Goal: Find specific page/section: Find specific page/section

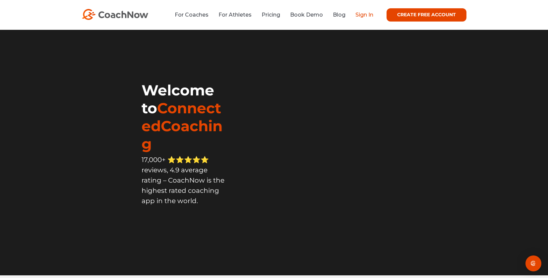
click at [361, 16] on link "Sign In" at bounding box center [364, 15] width 18 height 6
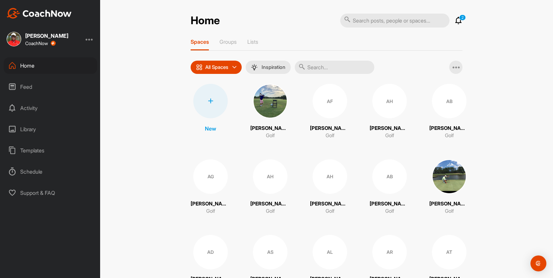
click at [456, 21] on icon at bounding box center [458, 21] width 8 height 8
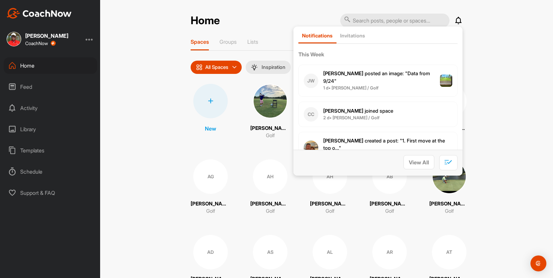
click at [290, 20] on div "Home Notifications Invitations This Week [PERSON_NAME] [PERSON_NAME] posted an …" at bounding box center [327, 20] width 272 height 15
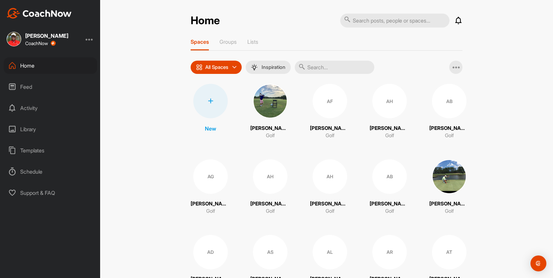
click at [363, 22] on input "text" at bounding box center [394, 21] width 109 height 14
type input "[PERSON_NAME]"
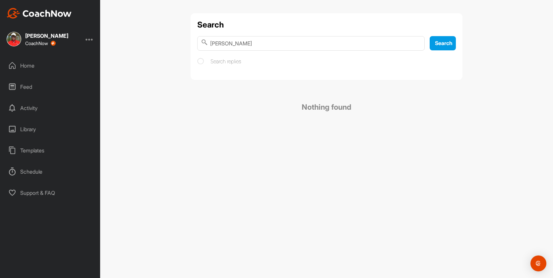
click at [252, 43] on input "[PERSON_NAME]" at bounding box center [310, 43] width 227 height 15
click at [235, 40] on input "[PERSON_NAME]" at bounding box center [310, 43] width 227 height 15
type input "[PERSON_NAME]"
click at [252, 84] on span "[PERSON_NAME]" at bounding box center [255, 85] width 43 height 7
